Goal: Navigation & Orientation: Understand site structure

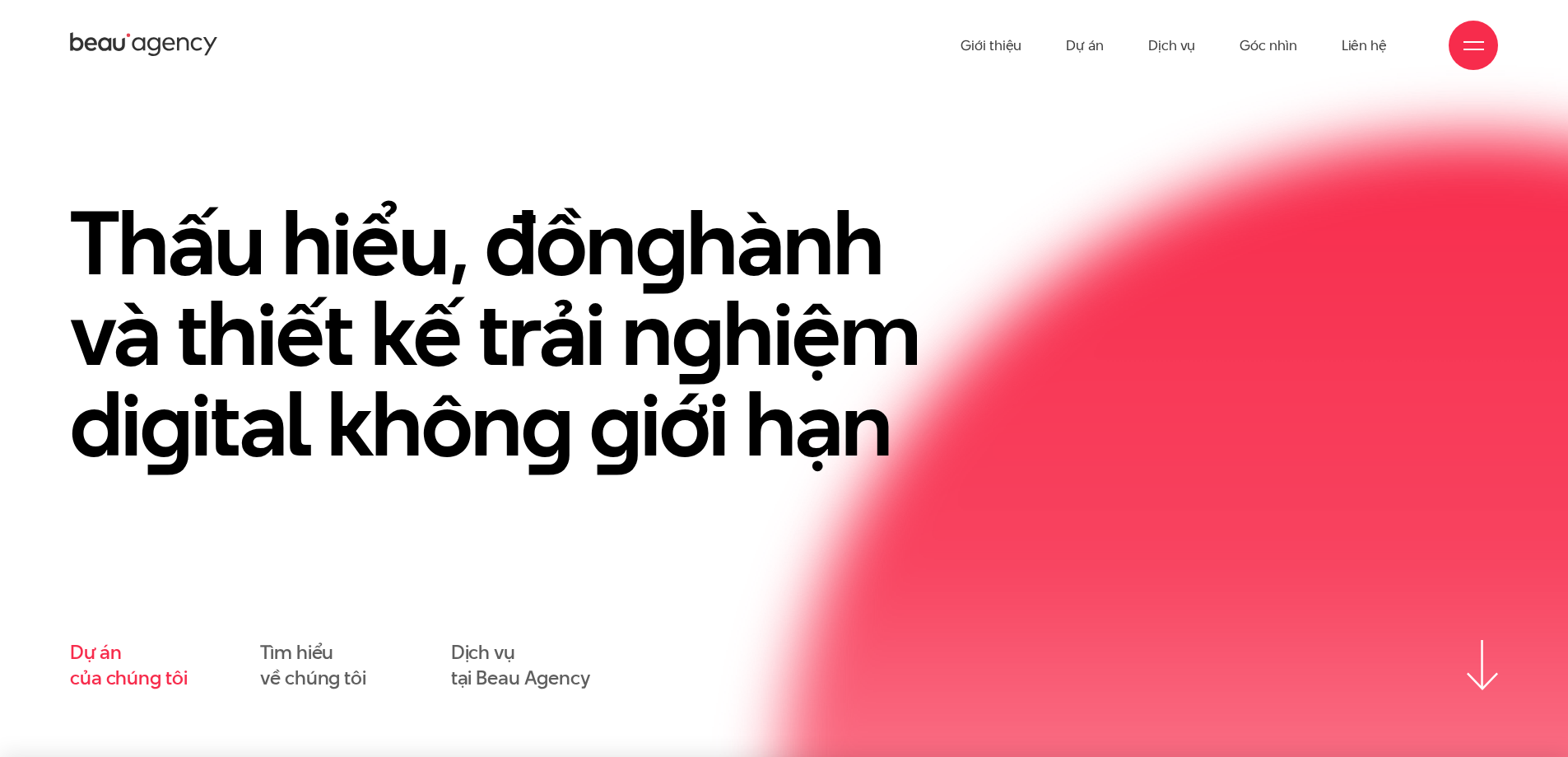
click at [162, 669] on link "Dự án của chúng tôi" at bounding box center [128, 666] width 117 height 51
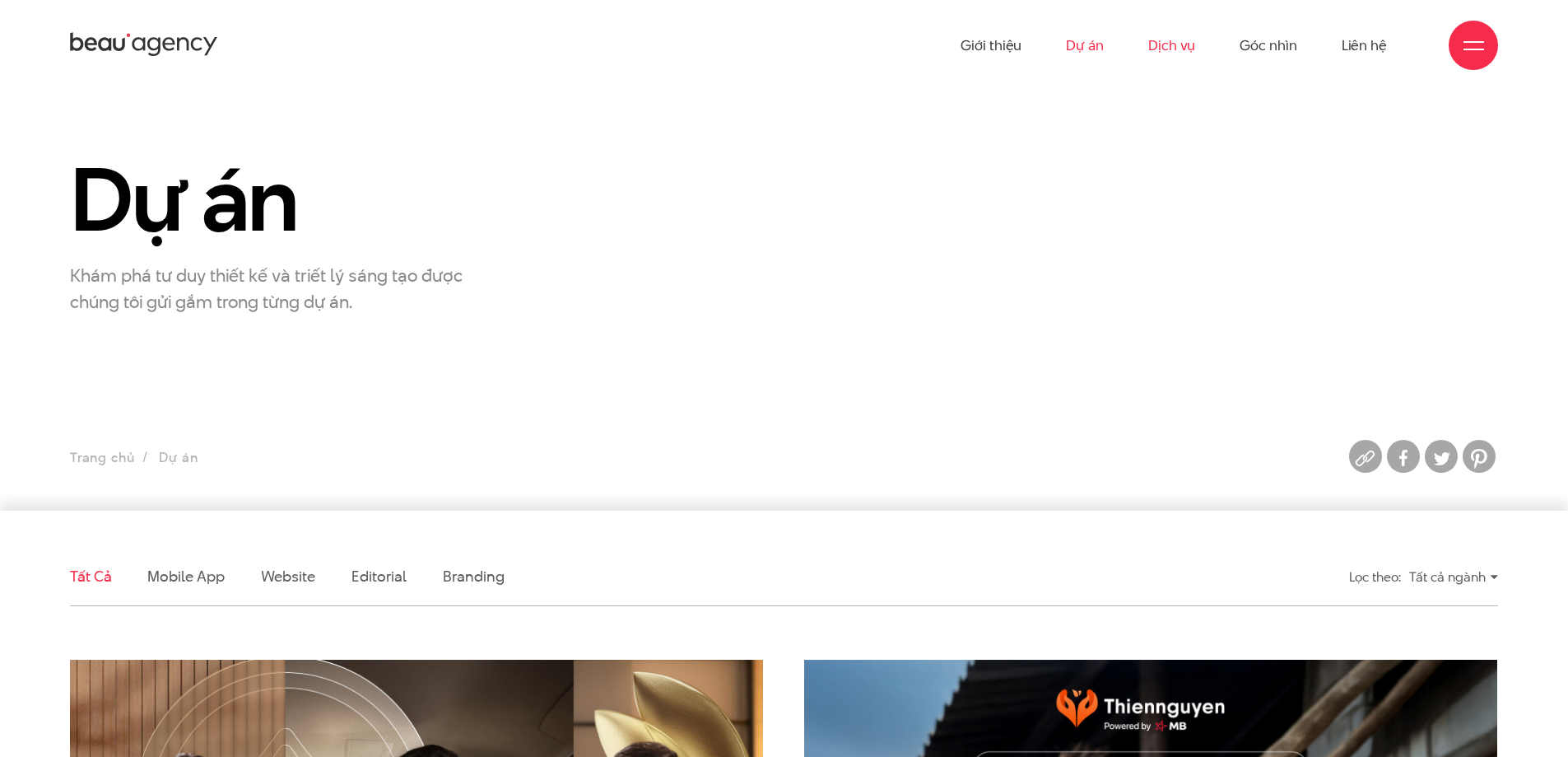
click at [1185, 46] on link "Dịch vụ" at bounding box center [1172, 45] width 47 height 90
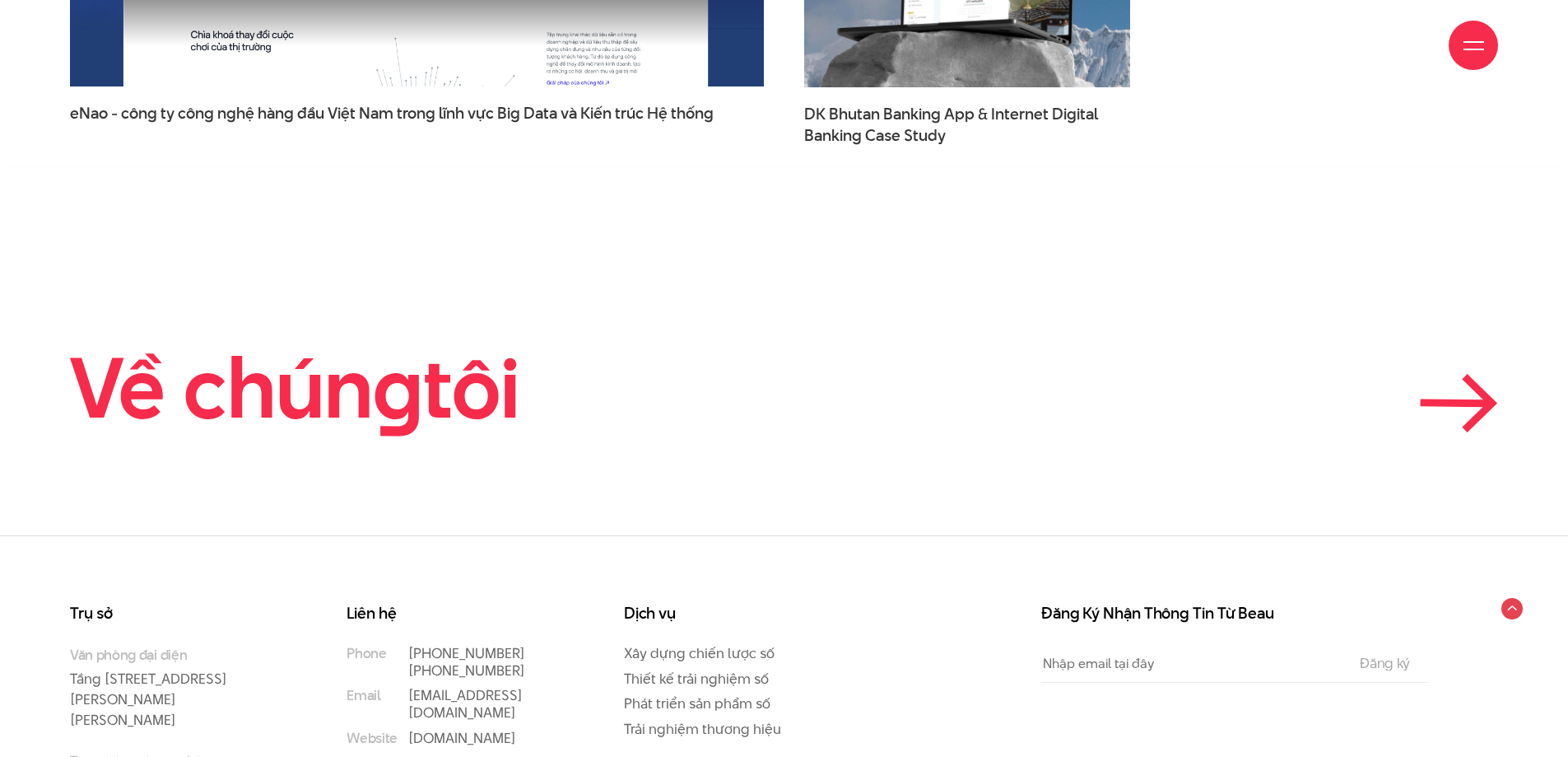
scroll to position [5762, 0]
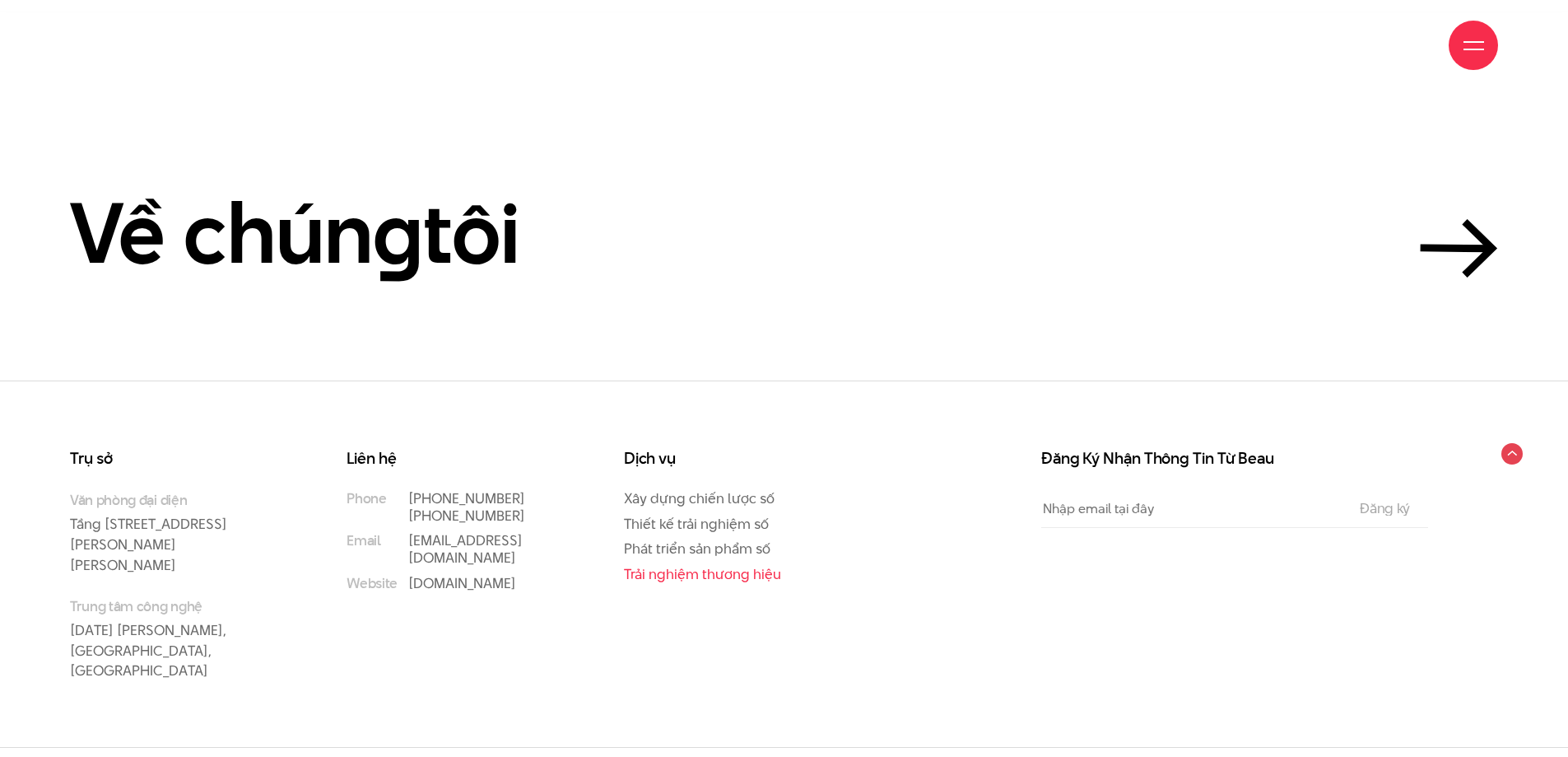
click at [674, 583] on link "Trải nghiệm thương hiệu" at bounding box center [703, 573] width 157 height 20
